Goal: Information Seeking & Learning: Learn about a topic

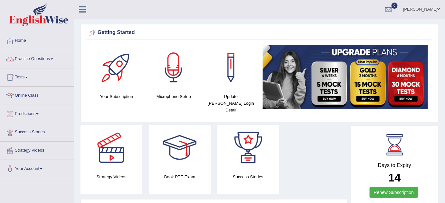
click at [50, 59] on link "Practice Questions" at bounding box center [36, 58] width 73 height 16
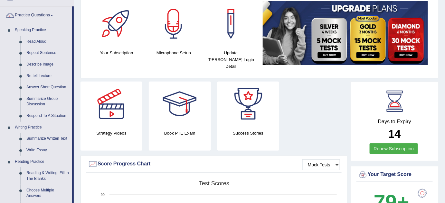
scroll to position [43, 0]
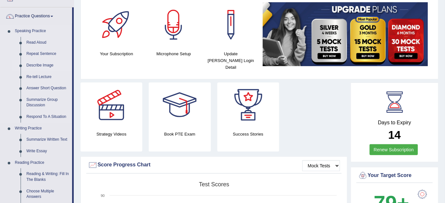
click at [39, 64] on link "Describe Image" at bounding box center [48, 66] width 49 height 12
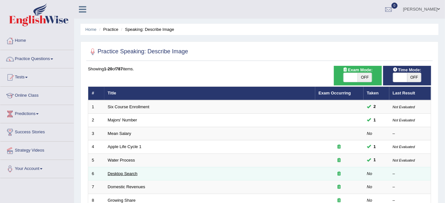
click at [123, 175] on link "Desktop Search" at bounding box center [123, 174] width 30 height 5
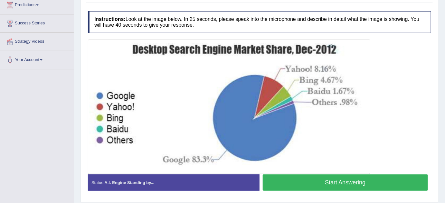
scroll to position [113, 0]
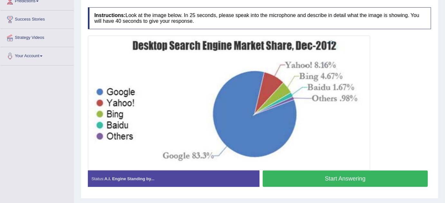
click at [388, 176] on button "Start Answering" at bounding box center [345, 179] width 165 height 16
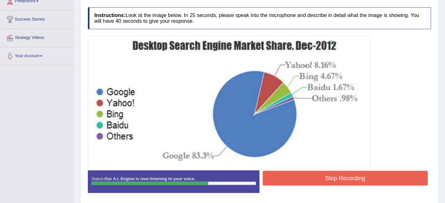
click at [388, 176] on button "Stop Recording" at bounding box center [345, 178] width 165 height 15
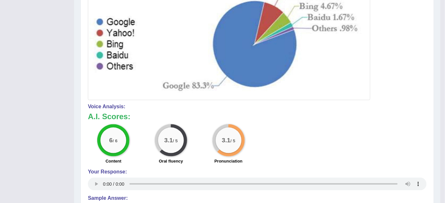
scroll to position [5, 0]
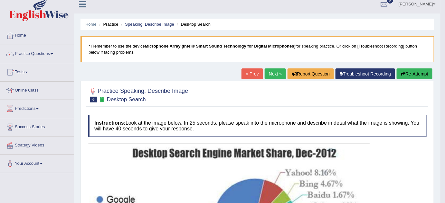
click at [273, 74] on link "Next »" at bounding box center [275, 74] width 21 height 11
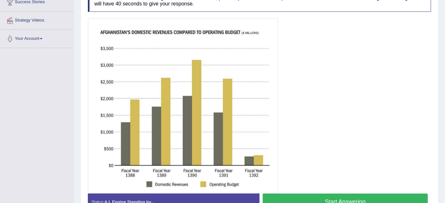
scroll to position [133, 0]
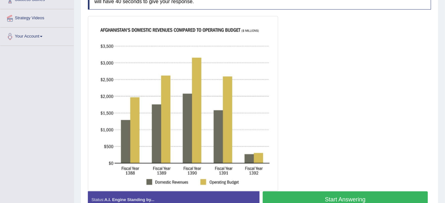
click at [354, 197] on button "Start Answering" at bounding box center [345, 200] width 165 height 16
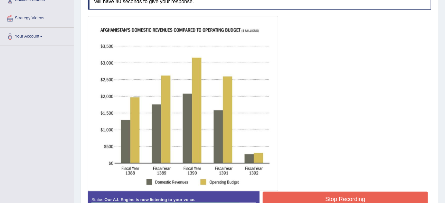
click at [354, 197] on button "Stop Recording" at bounding box center [345, 199] width 165 height 15
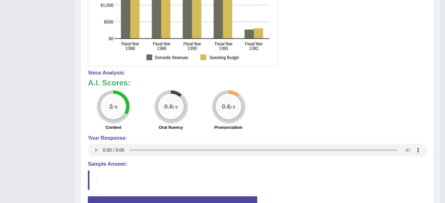
scroll to position [80, 0]
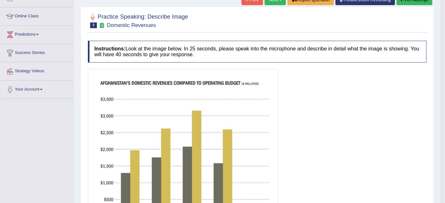
click at [403, 3] on button "Re-Attempt" at bounding box center [415, -1] width 36 height 11
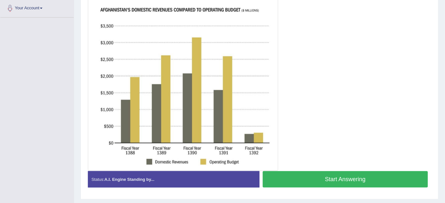
scroll to position [161, 0]
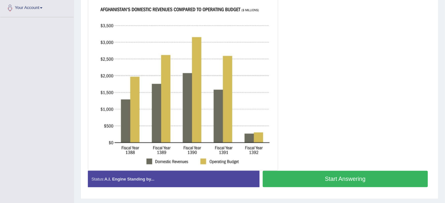
click at [327, 181] on button "Start Answering" at bounding box center [345, 179] width 165 height 16
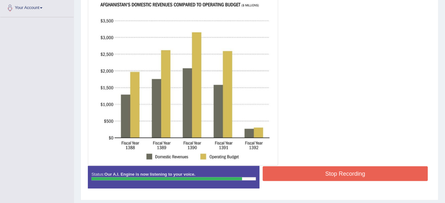
click at [355, 173] on button "Stop Recording" at bounding box center [345, 174] width 165 height 15
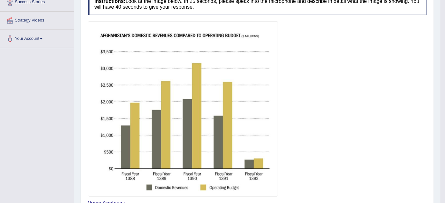
scroll to position [0, 0]
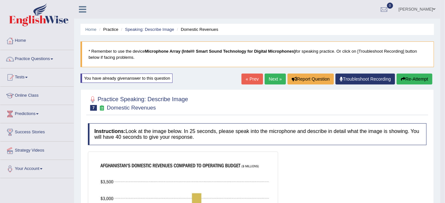
click at [411, 76] on button "Re-Attempt" at bounding box center [415, 79] width 36 height 11
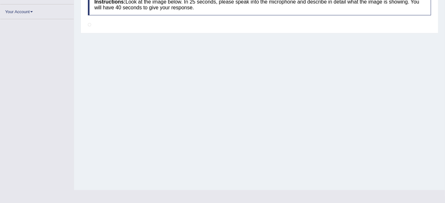
scroll to position [152, 0]
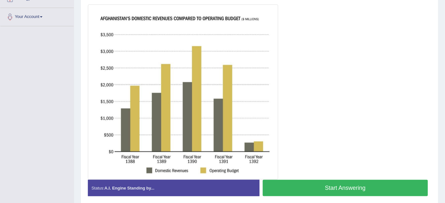
click at [361, 185] on button "Start Answering" at bounding box center [345, 188] width 165 height 16
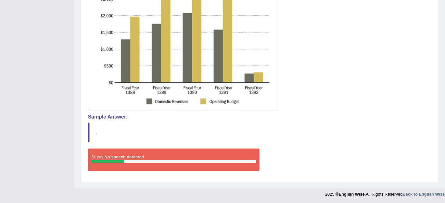
scroll to position [39, 0]
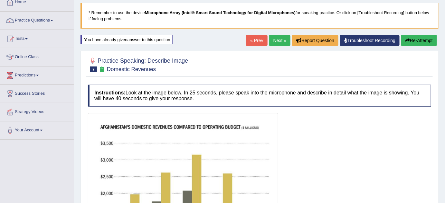
click at [415, 41] on button "Re-Attempt" at bounding box center [419, 40] width 36 height 11
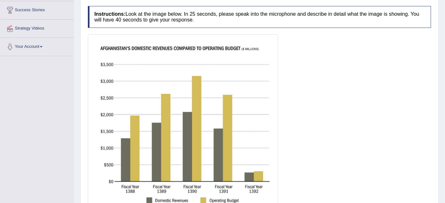
scroll to position [146, 0]
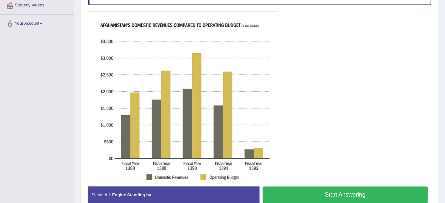
click at [370, 198] on button "Start Answering" at bounding box center [345, 195] width 165 height 16
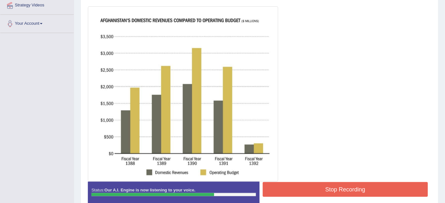
click at [357, 192] on button "Stop Recording" at bounding box center [345, 190] width 165 height 15
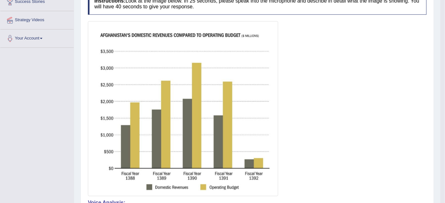
scroll to position [0, 0]
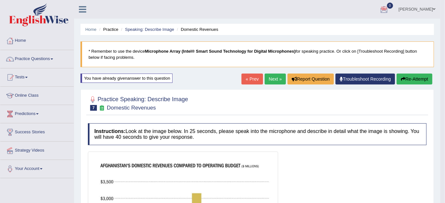
click at [274, 81] on link "Next »" at bounding box center [275, 79] width 21 height 11
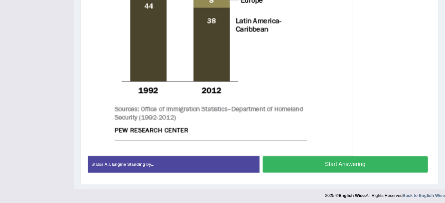
scroll to position [337, 0]
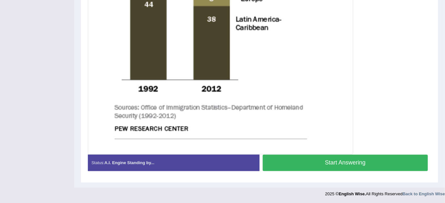
click at [353, 162] on button "Start Answering" at bounding box center [345, 163] width 165 height 16
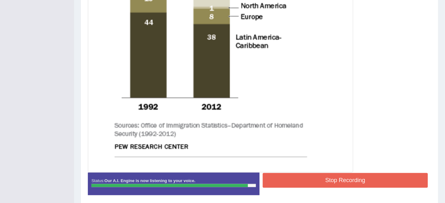
scroll to position [327, 0]
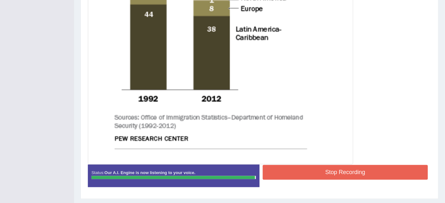
click at [353, 176] on button "Stop Recording" at bounding box center [345, 172] width 165 height 15
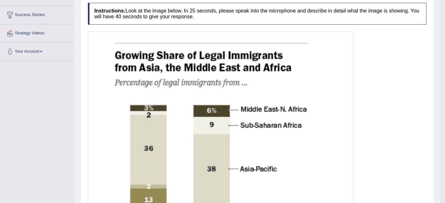
scroll to position [0, 0]
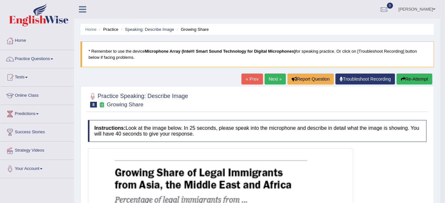
click at [274, 82] on link "Next »" at bounding box center [275, 79] width 21 height 11
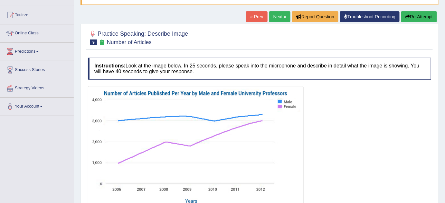
scroll to position [86, 0]
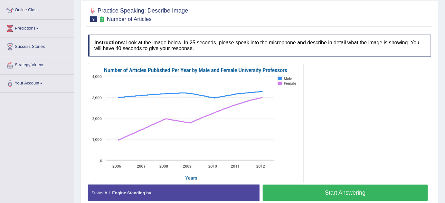
click at [394, 198] on button "Start Answering" at bounding box center [345, 193] width 165 height 16
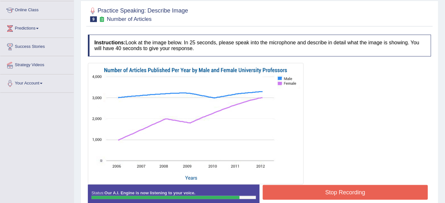
click at [381, 193] on button "Stop Recording" at bounding box center [345, 192] width 165 height 15
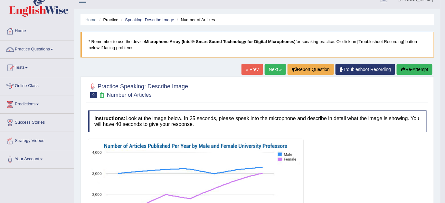
scroll to position [0, 0]
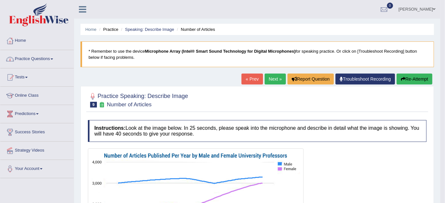
click at [55, 60] on link "Practice Questions" at bounding box center [36, 58] width 73 height 16
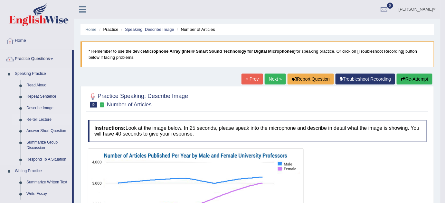
click at [38, 120] on link "Re-tell Lecture" at bounding box center [48, 120] width 49 height 12
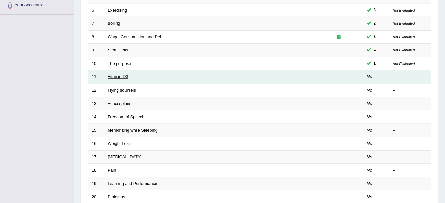
click at [125, 74] on link "Vitamin D3" at bounding box center [118, 76] width 20 height 5
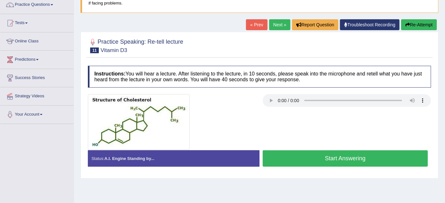
scroll to position [86, 0]
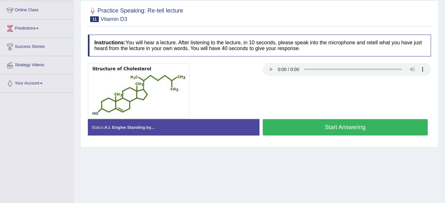
click at [361, 124] on button "Start Answering" at bounding box center [345, 127] width 165 height 16
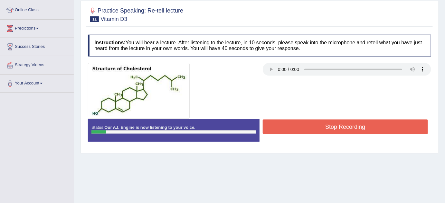
click at [361, 124] on button "Stop Recording" at bounding box center [345, 127] width 165 height 15
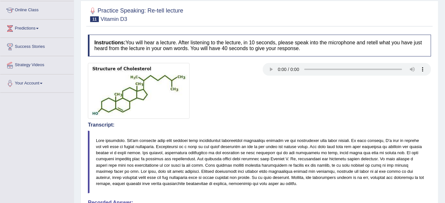
scroll to position [0, 0]
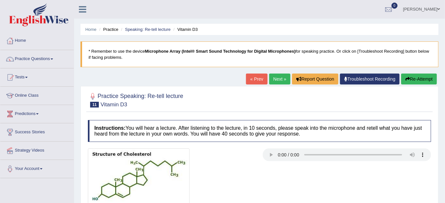
click at [418, 76] on button "Re-Attempt" at bounding box center [419, 79] width 36 height 11
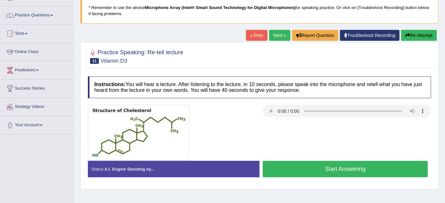
scroll to position [47, 0]
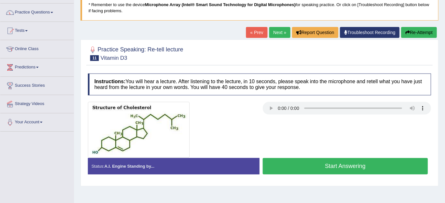
click at [331, 166] on button "Start Answering" at bounding box center [345, 166] width 165 height 16
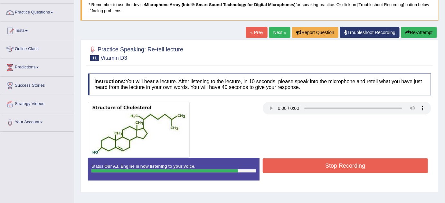
click at [331, 166] on button "Stop Recording" at bounding box center [345, 166] width 165 height 15
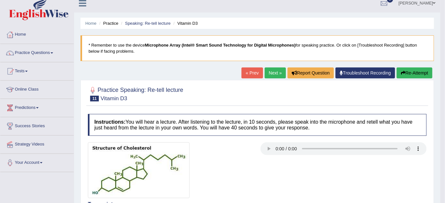
scroll to position [0, 0]
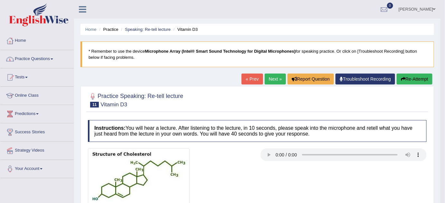
click at [53, 59] on span at bounding box center [52, 59] width 3 height 1
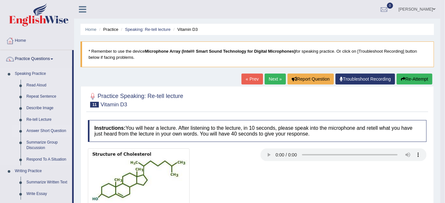
click at [50, 130] on link "Answer Short Question" at bounding box center [48, 132] width 49 height 12
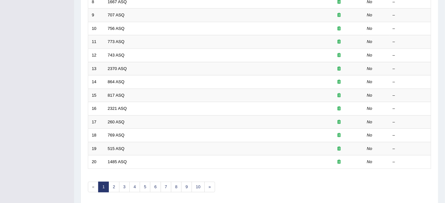
scroll to position [220, 0]
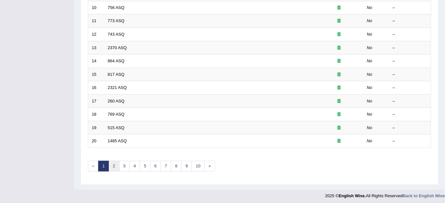
click at [113, 161] on link "2" at bounding box center [114, 166] width 11 height 11
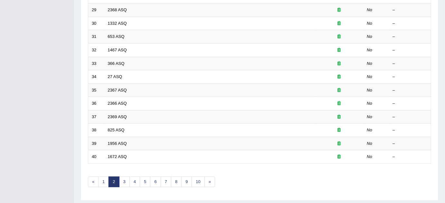
scroll to position [220, 0]
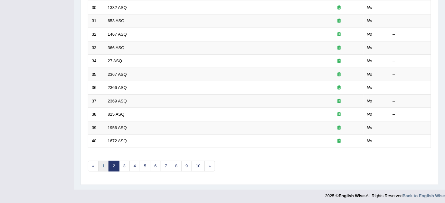
click at [106, 165] on link "1" at bounding box center [103, 166] width 11 height 11
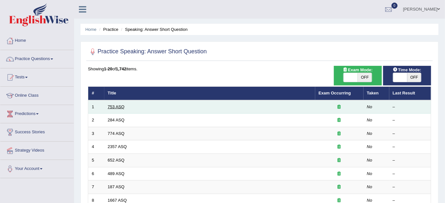
click at [114, 106] on link "753 ASQ" at bounding box center [116, 107] width 17 height 5
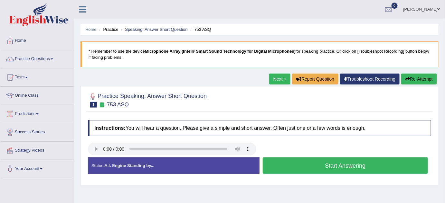
click at [311, 165] on button "Start Answering" at bounding box center [345, 166] width 165 height 16
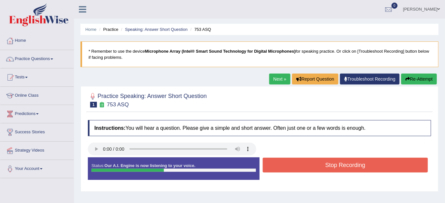
click at [311, 165] on button "Stop Recording" at bounding box center [345, 165] width 165 height 15
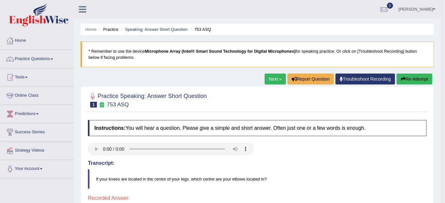
click at [275, 78] on link "Next »" at bounding box center [275, 79] width 21 height 11
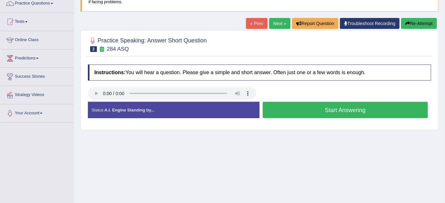
scroll to position [55, 0]
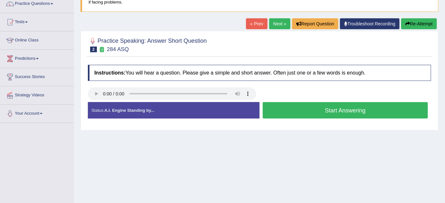
click at [269, 113] on button "Start Answering" at bounding box center [345, 110] width 165 height 16
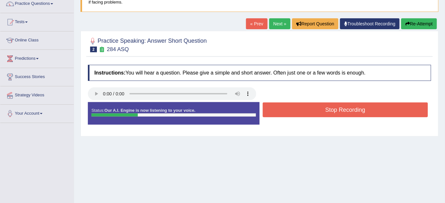
click at [269, 113] on button "Stop Recording" at bounding box center [345, 110] width 165 height 15
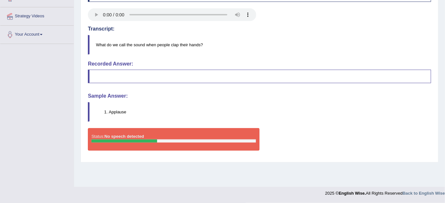
scroll to position [0, 0]
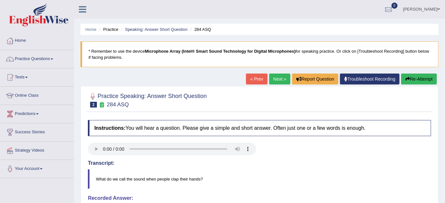
click at [278, 77] on link "Next »" at bounding box center [279, 79] width 21 height 11
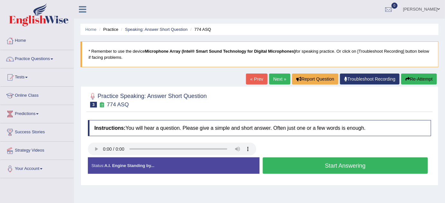
click at [341, 166] on button "Start Answering" at bounding box center [345, 166] width 165 height 16
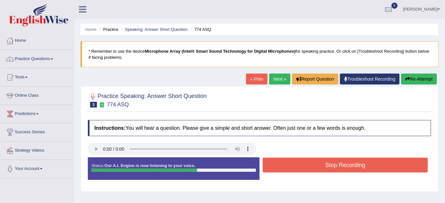
click at [402, 169] on button "Stop Recording" at bounding box center [345, 165] width 165 height 15
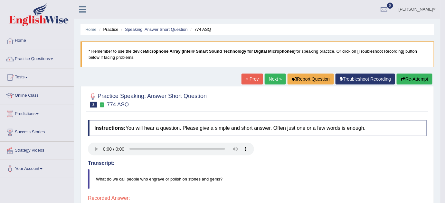
click at [272, 77] on link "Next »" at bounding box center [275, 79] width 21 height 11
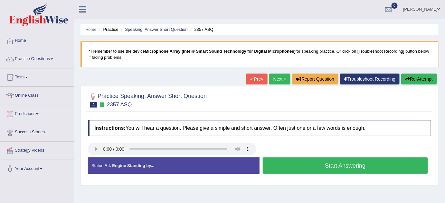
click at [330, 167] on button "Start Answering" at bounding box center [345, 166] width 165 height 16
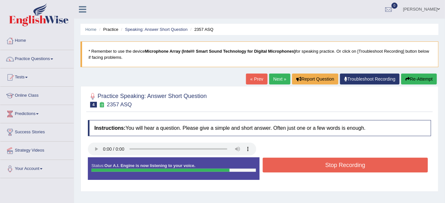
click at [330, 167] on button "Stop Recording" at bounding box center [345, 165] width 165 height 15
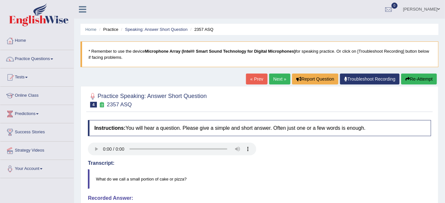
click at [413, 78] on button "Re-Attempt" at bounding box center [419, 79] width 36 height 11
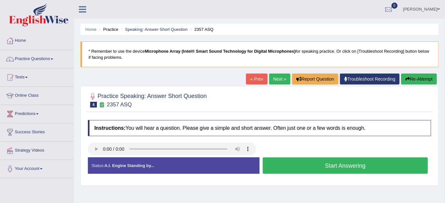
click at [279, 169] on button "Start Answering" at bounding box center [345, 166] width 165 height 16
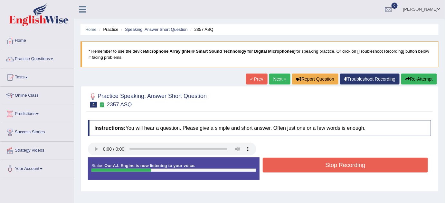
click at [279, 169] on button "Stop Recording" at bounding box center [345, 165] width 165 height 15
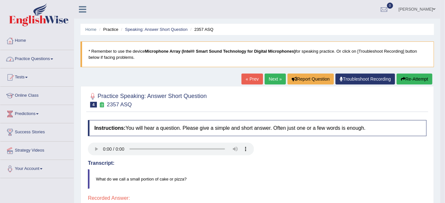
click at [53, 59] on span at bounding box center [52, 59] width 3 height 1
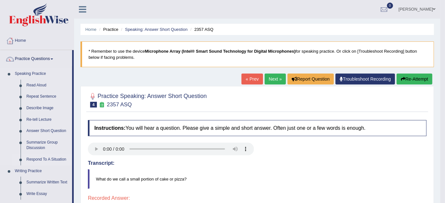
click at [31, 159] on link "Respond To A Situation" at bounding box center [48, 160] width 49 height 12
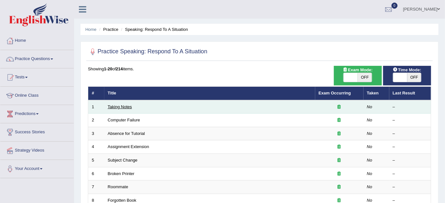
click at [127, 106] on link "Taking Notes" at bounding box center [120, 107] width 24 height 5
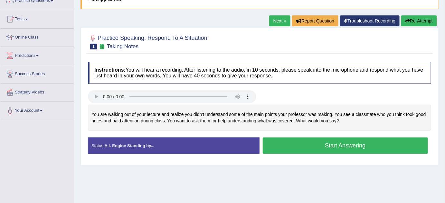
scroll to position [74, 0]
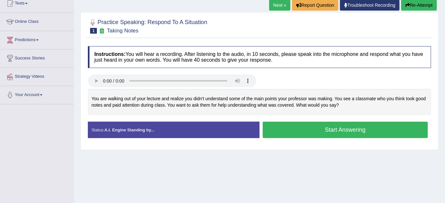
click at [276, 133] on button "Start Answering" at bounding box center [345, 130] width 165 height 16
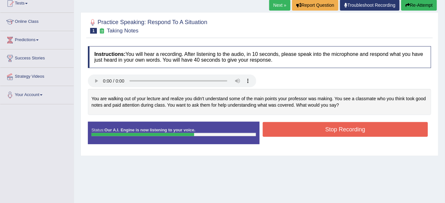
click at [276, 133] on button "Stop Recording" at bounding box center [345, 129] width 165 height 15
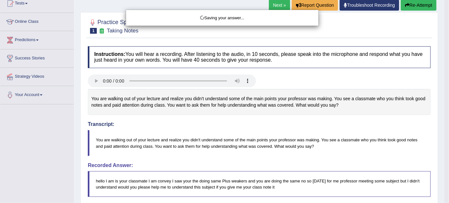
click at [447, 194] on div "Saving your answer..." at bounding box center [224, 101] width 449 height 203
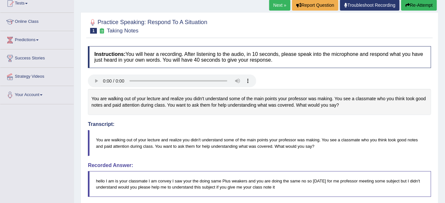
click at [445, 129] on html "Toggle navigation Home Practice Questions Speaking Practice Read Aloud Repeat S…" at bounding box center [222, 27] width 445 height 203
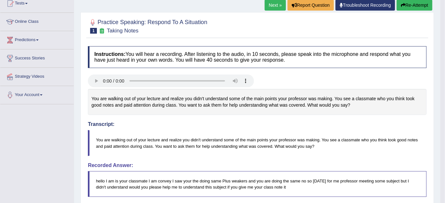
click at [276, 5] on link "Next »" at bounding box center [275, 5] width 21 height 11
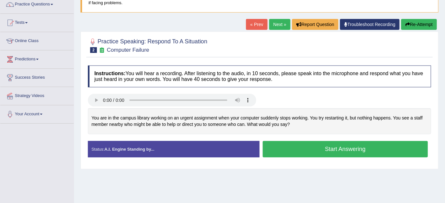
scroll to position [58, 0]
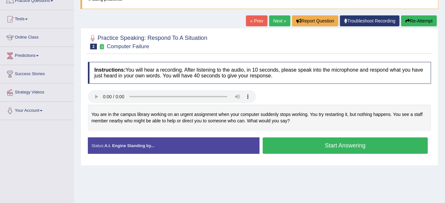
click at [329, 142] on button "Start Answering" at bounding box center [345, 146] width 165 height 16
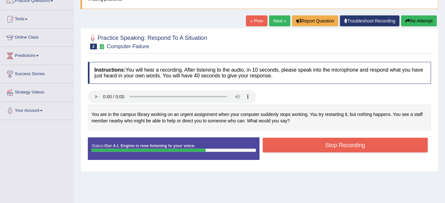
click at [329, 142] on button "Stop Recording" at bounding box center [345, 145] width 165 height 15
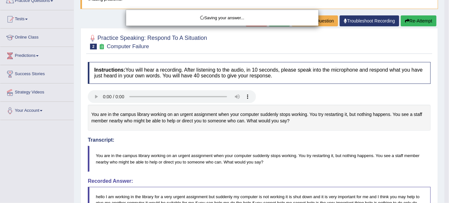
click at [443, 199] on div "Saving your answer..." at bounding box center [224, 101] width 449 height 203
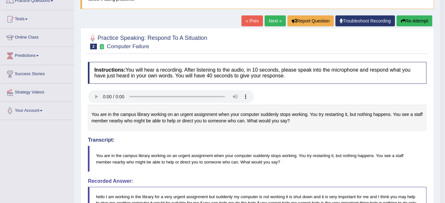
scroll to position [236, 0]
